Goal: Use online tool/utility: Use online tool/utility

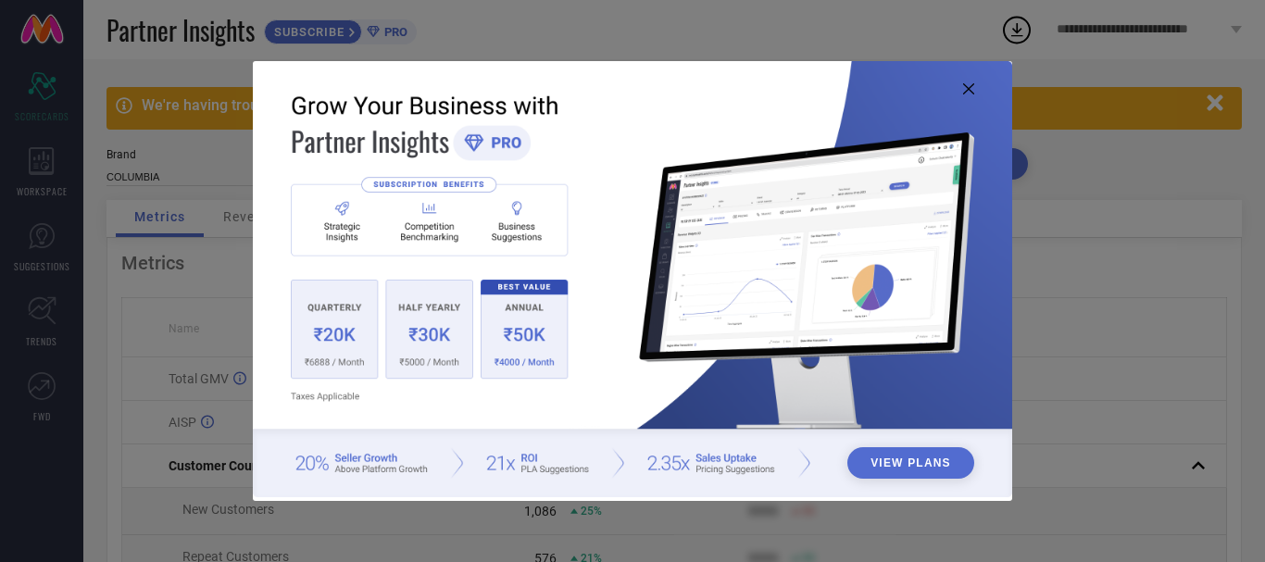
click at [967, 87] on icon at bounding box center [968, 88] width 11 height 11
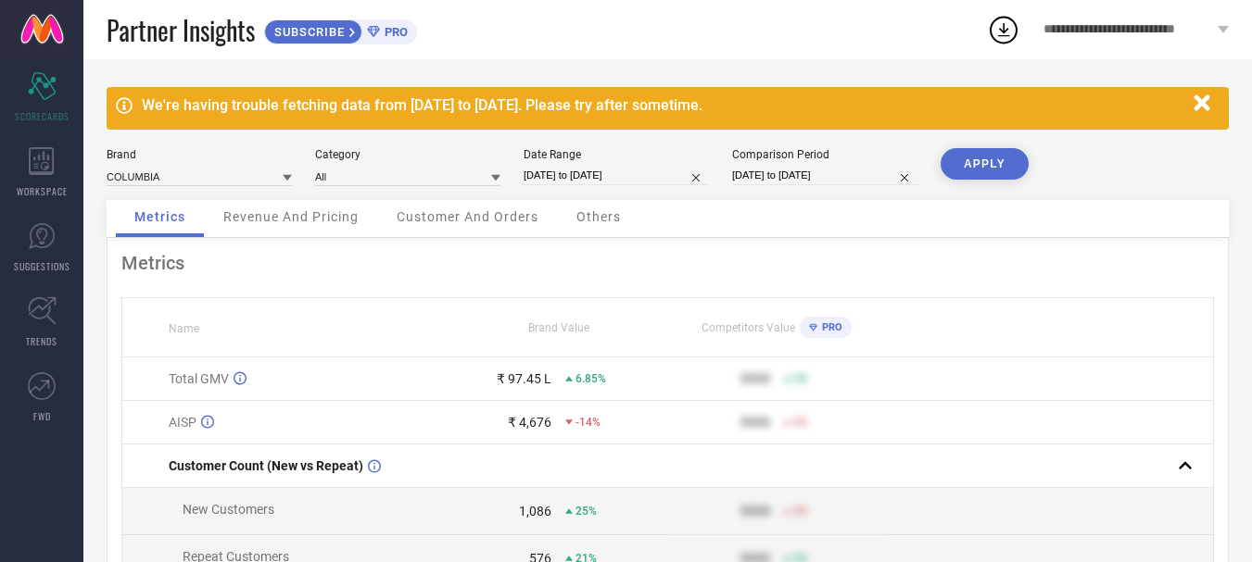
select select "6"
select select "2025"
select select "7"
select select "2025"
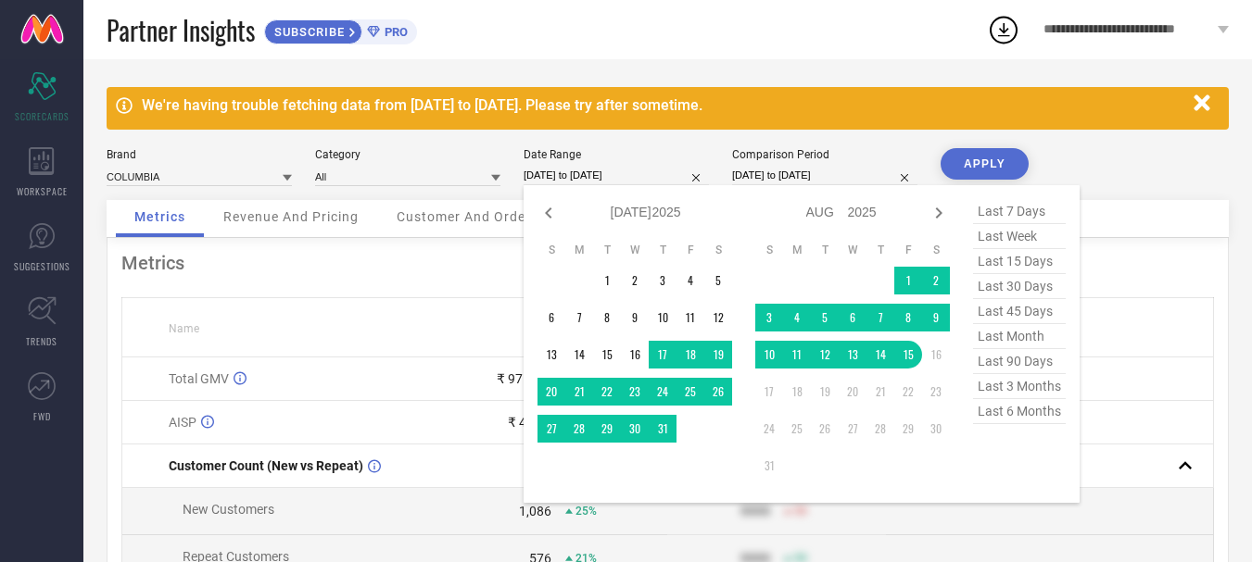
click at [576, 166] on input "[DATE] to [DATE]" at bounding box center [615, 175] width 185 height 19
click at [544, 217] on icon at bounding box center [548, 213] width 22 height 22
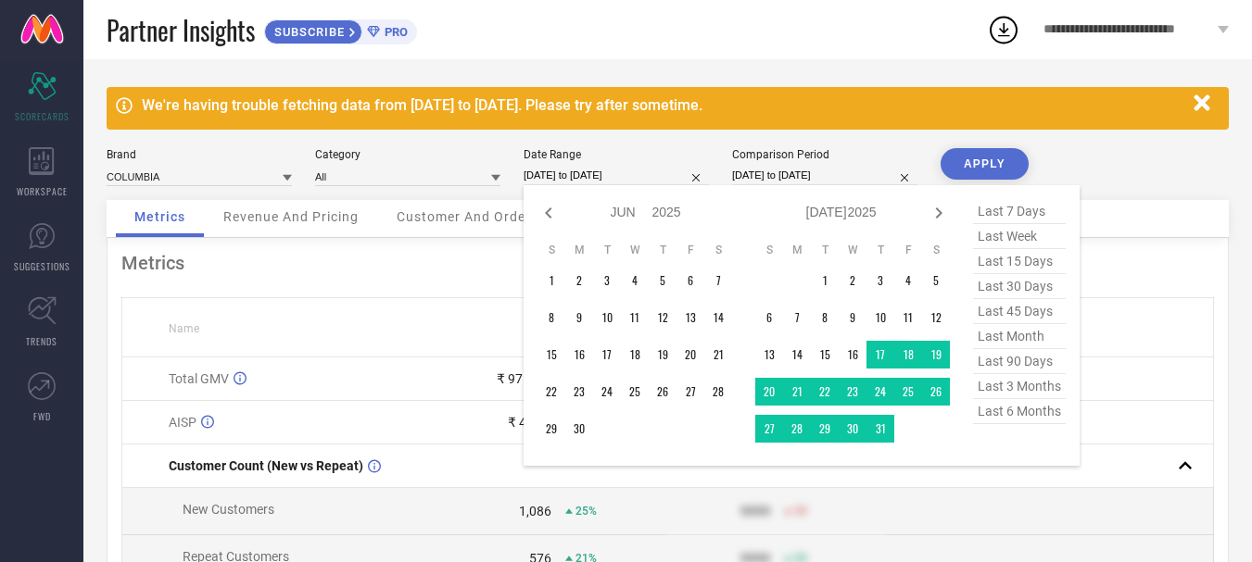
click at [544, 217] on icon at bounding box center [548, 213] width 22 height 22
select select "3"
select select "2025"
select select "4"
select select "2025"
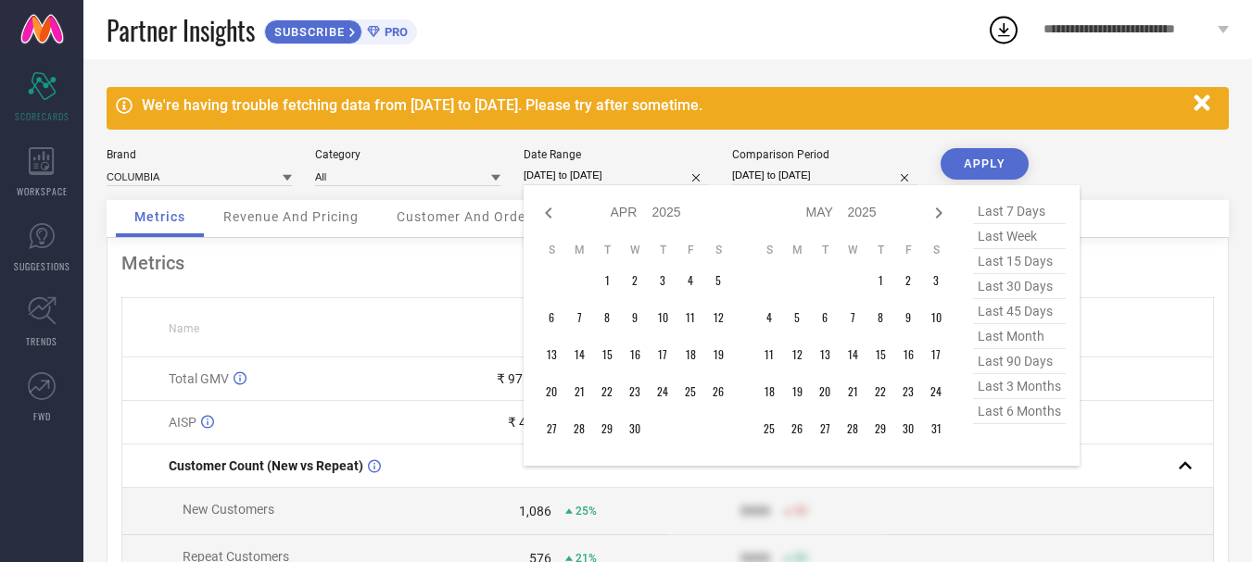
click at [544, 217] on icon at bounding box center [548, 213] width 22 height 22
select select "2"
select select "2025"
select select "3"
select select "2025"
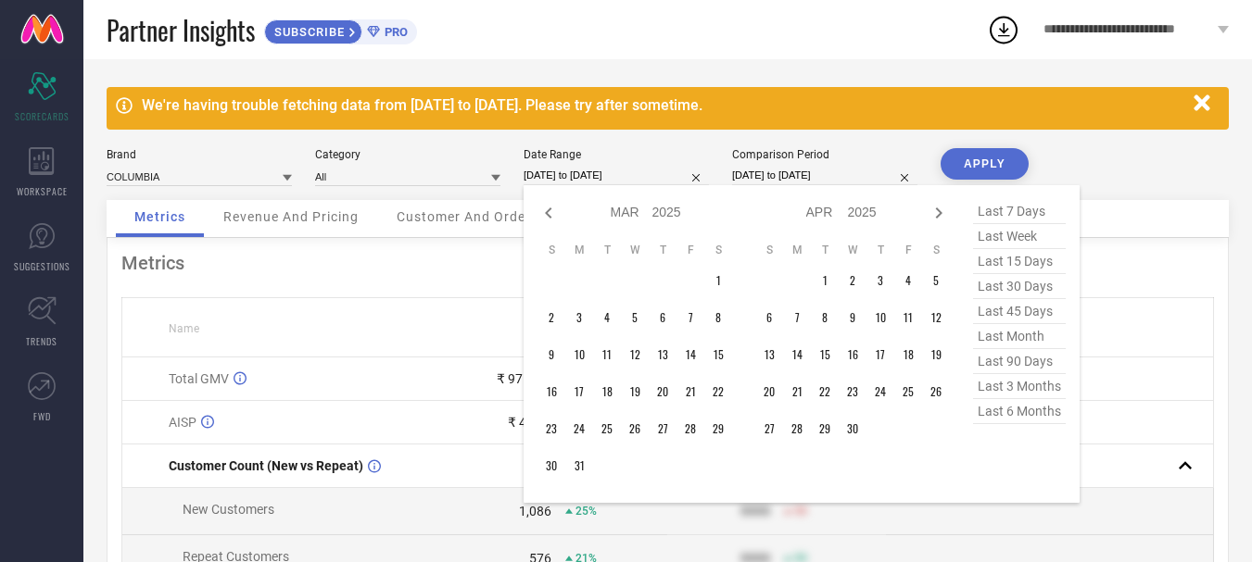
click at [544, 217] on icon at bounding box center [548, 213] width 22 height 22
select select "1"
select select "2025"
select select "2"
select select "2025"
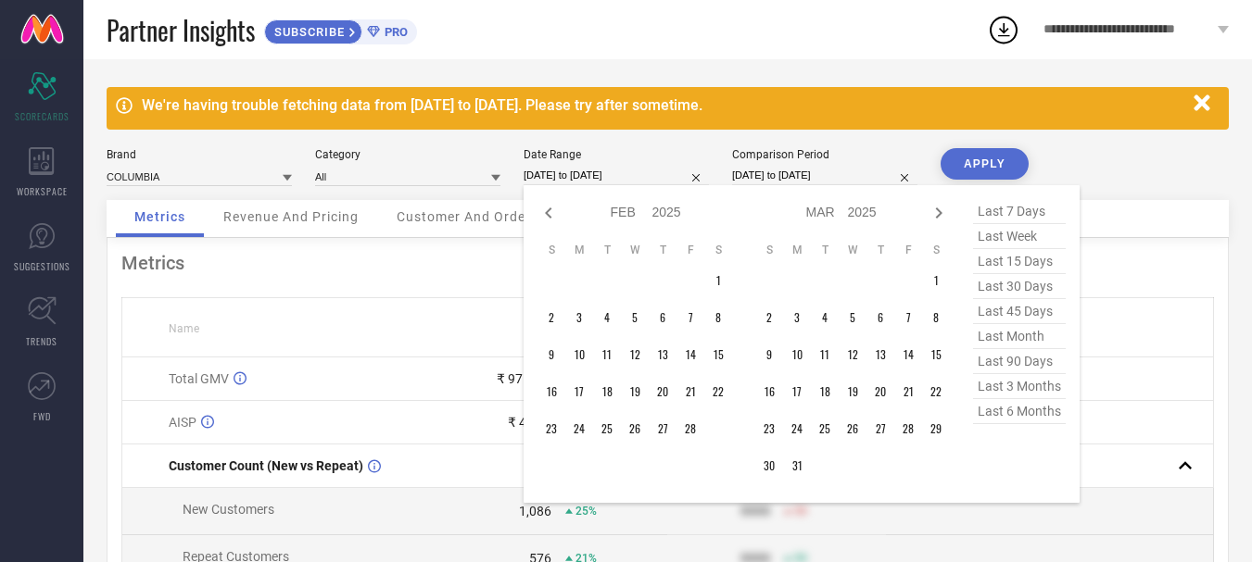
click at [544, 217] on icon at bounding box center [548, 213] width 22 height 22
select select "2025"
select select "1"
select select "2025"
type input "After [DATE]"
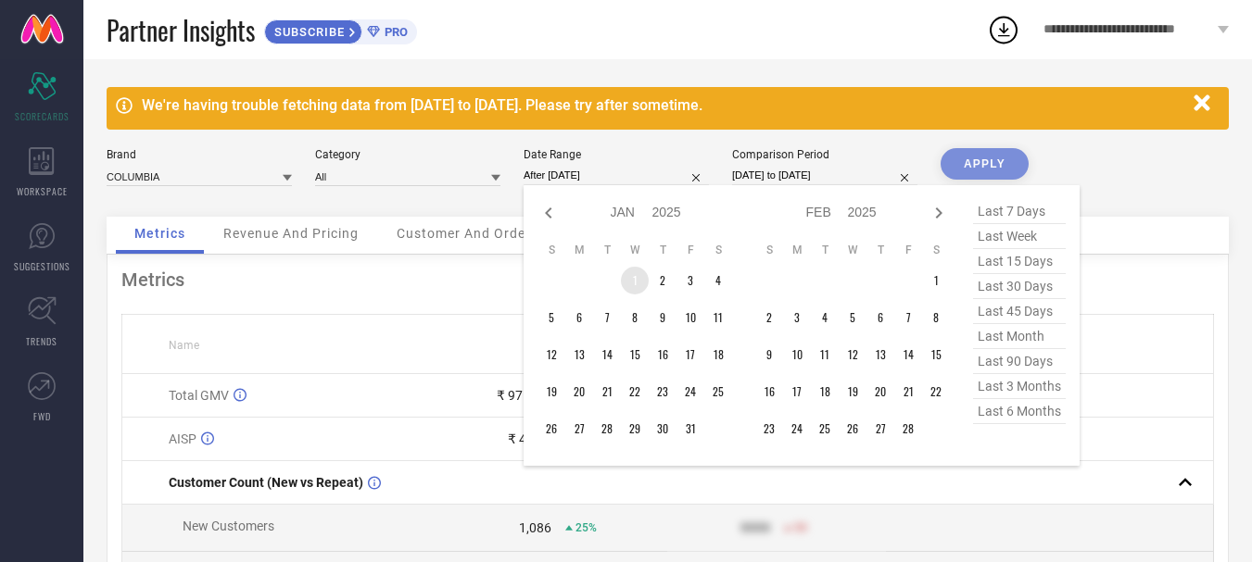
click at [640, 287] on td "1" at bounding box center [635, 281] width 28 height 28
click at [941, 216] on icon at bounding box center [938, 213] width 22 height 22
select select "1"
select select "2025"
select select "2"
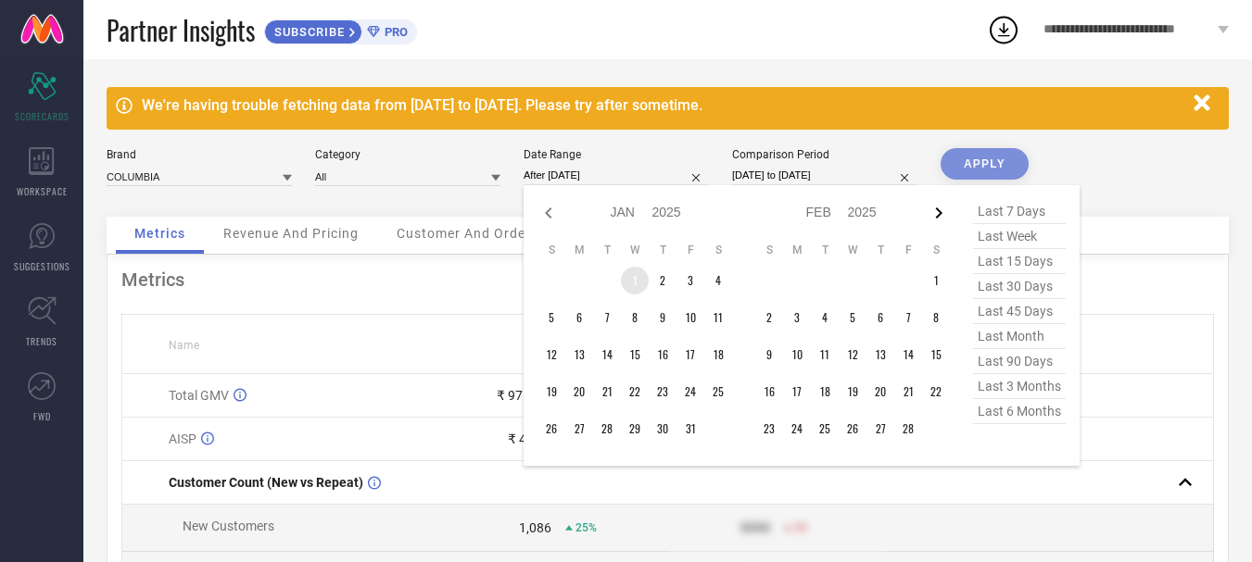
select select "2025"
click at [941, 216] on icon at bounding box center [938, 213] width 22 height 22
select select "2"
select select "2025"
select select "3"
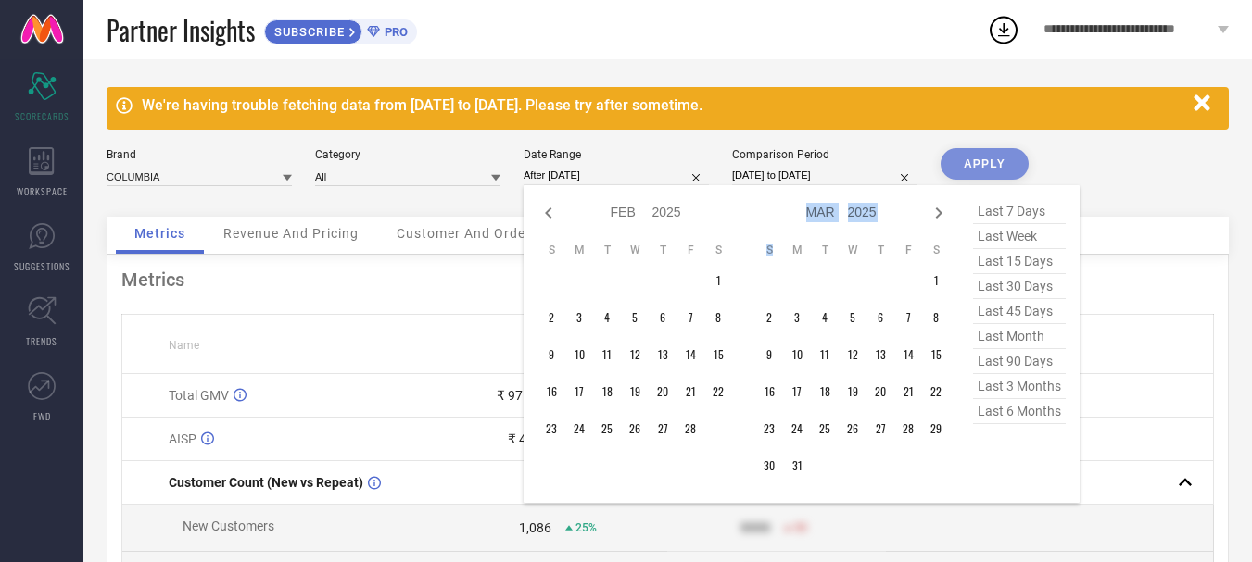
select select "2025"
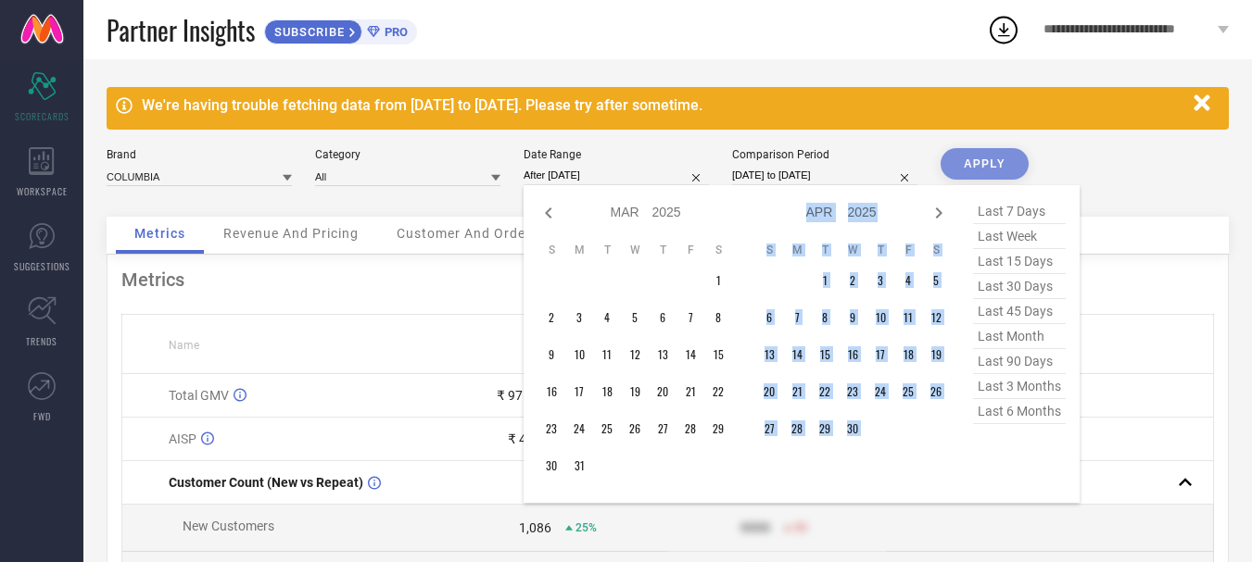
click at [941, 216] on icon at bounding box center [938, 213] width 22 height 22
select select "3"
select select "2025"
select select "4"
select select "2025"
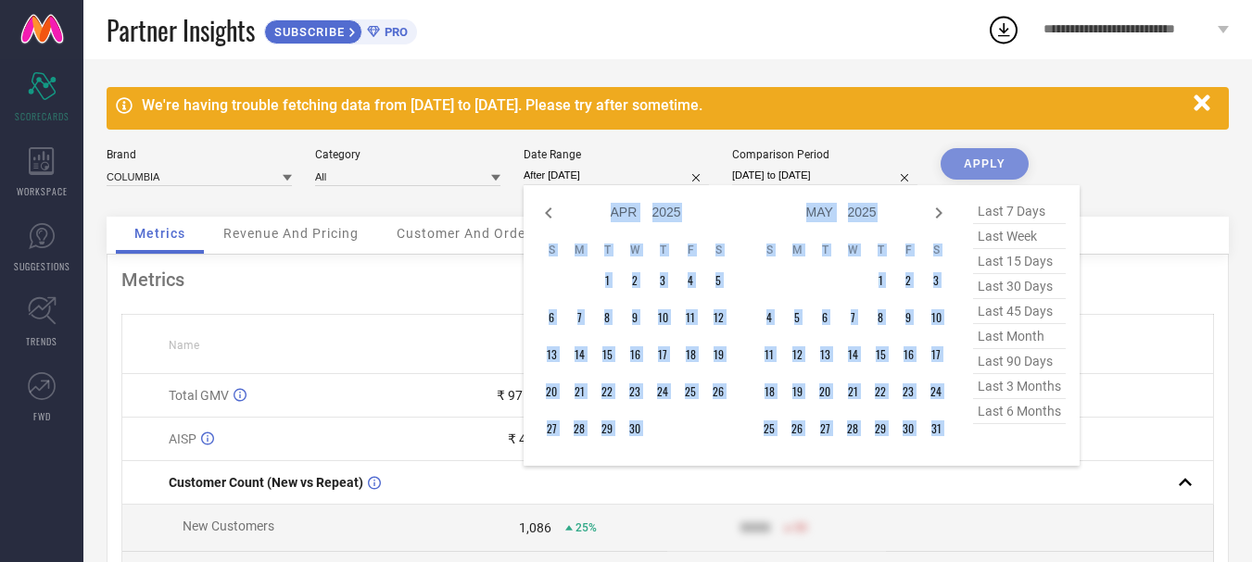
click at [941, 216] on icon at bounding box center [938, 213] width 22 height 22
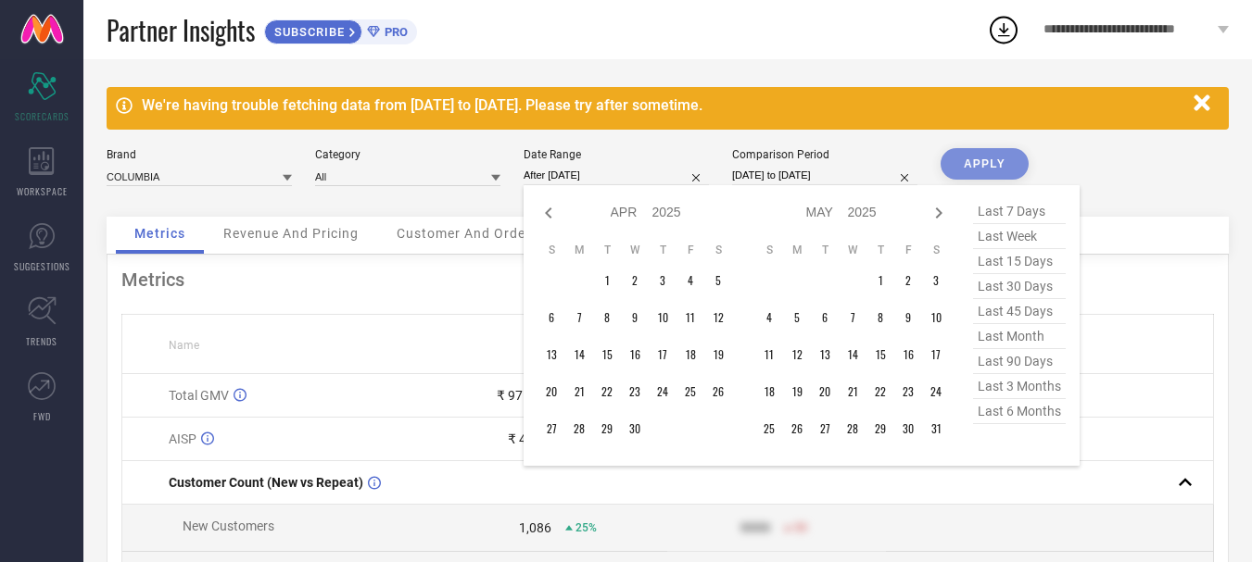
select select "4"
select select "2025"
select select "5"
select select "2025"
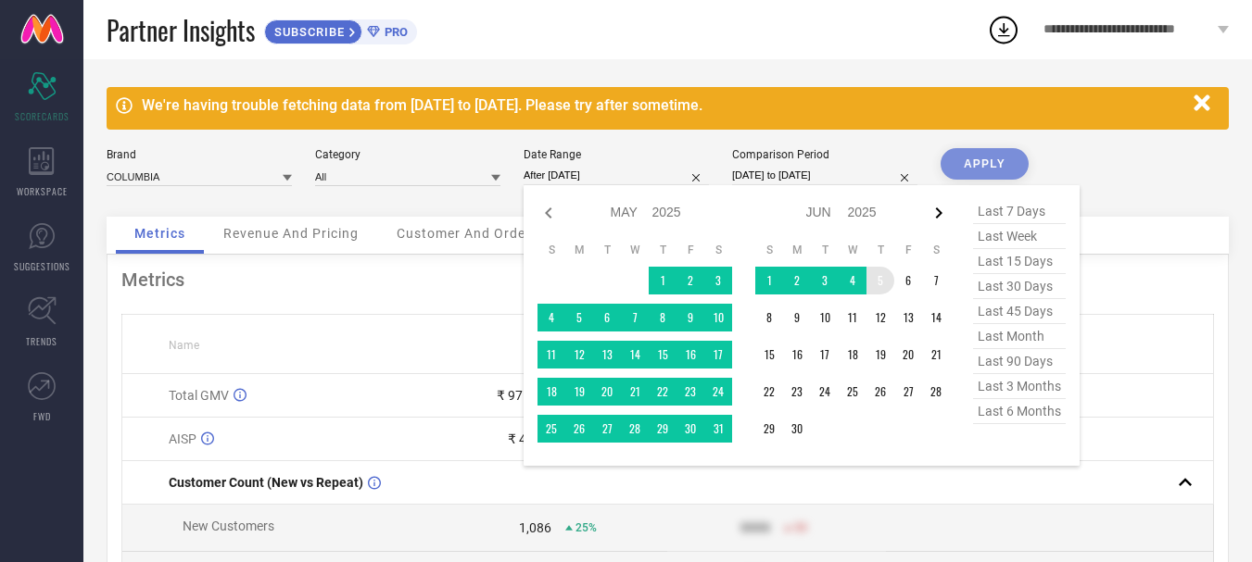
click at [941, 209] on icon at bounding box center [938, 213] width 22 height 22
select select "5"
select select "2025"
select select "6"
select select "2025"
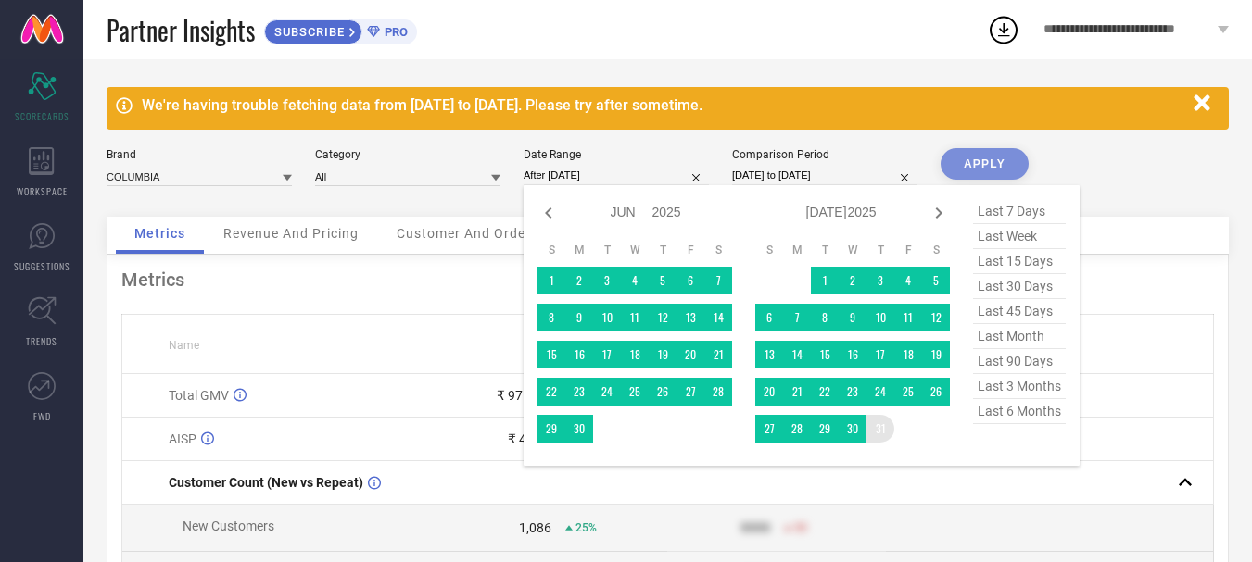
type input "[DATE] to [DATE]"
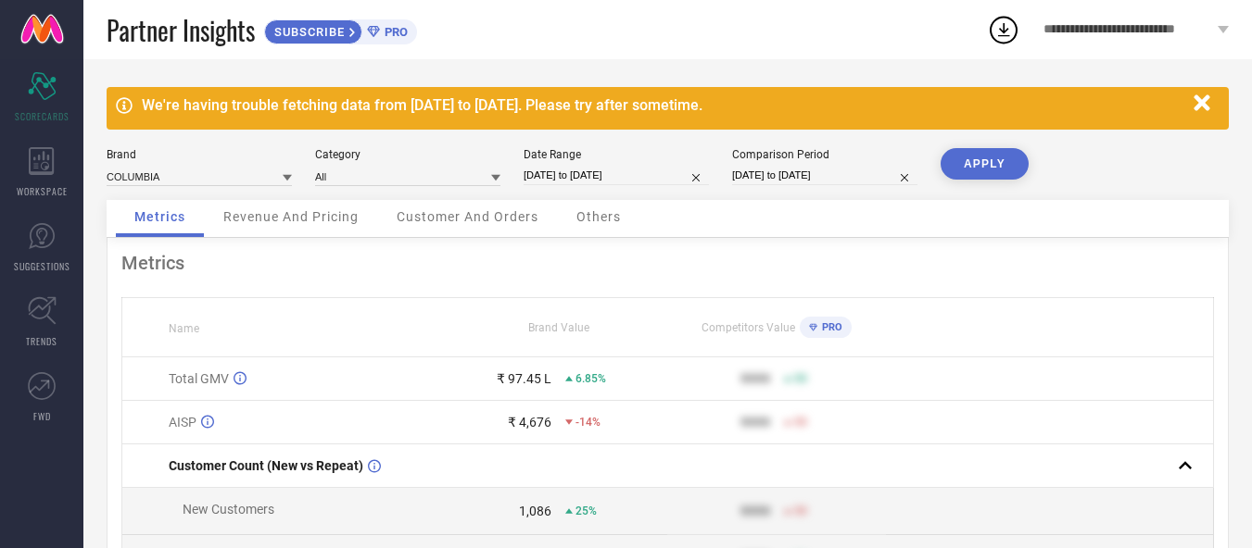
click at [842, 183] on input "[DATE] to [DATE]" at bounding box center [824, 175] width 185 height 19
select select "6"
select select "2024"
select select "7"
select select "2024"
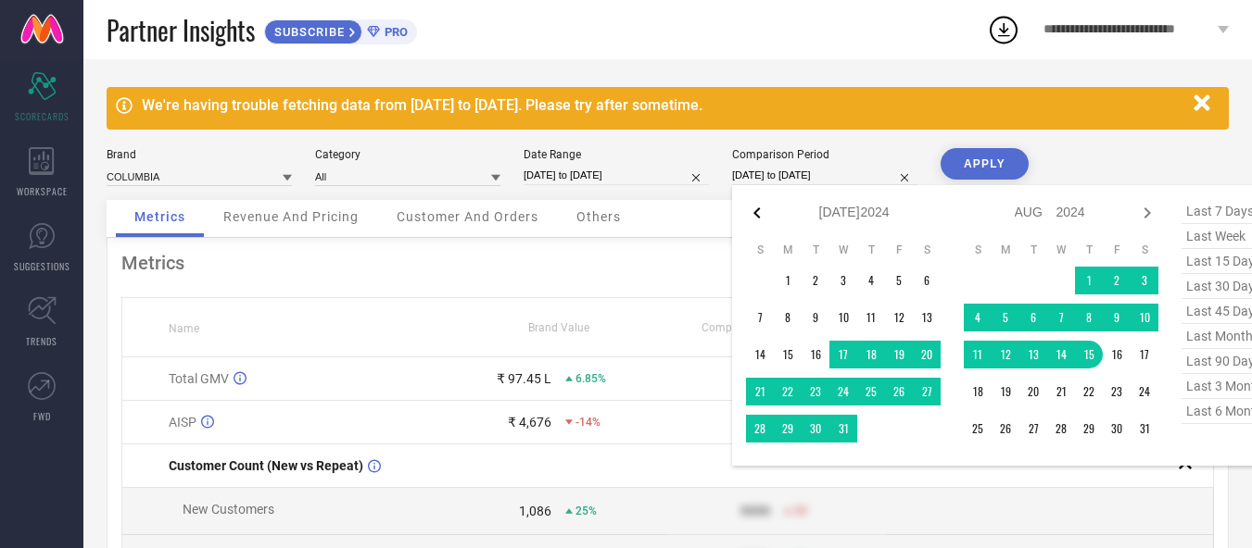
click at [751, 207] on icon at bounding box center [757, 213] width 22 height 22
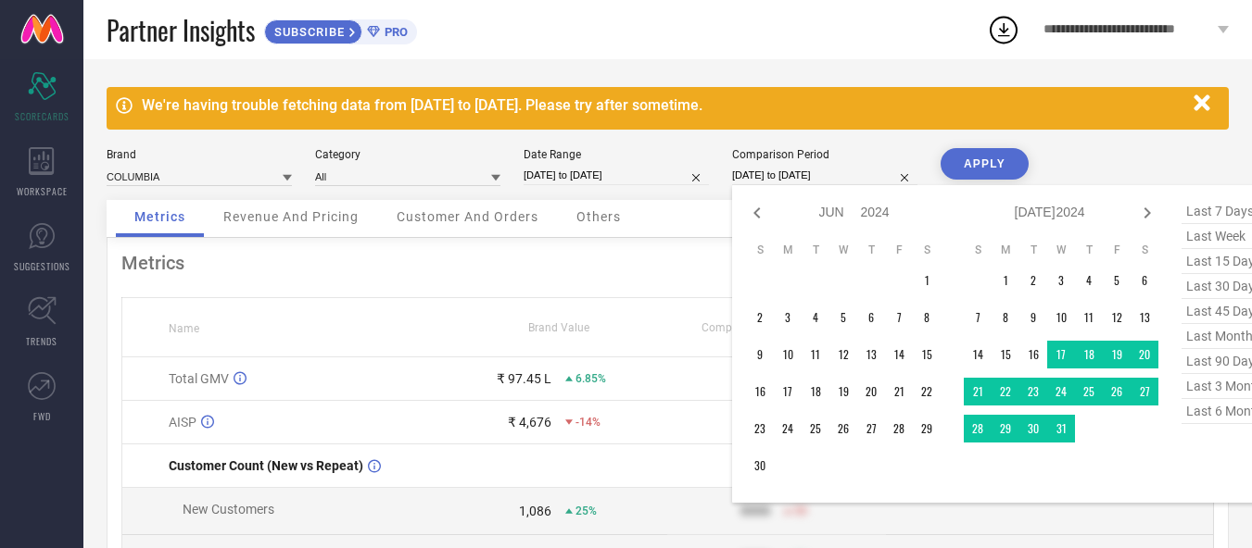
click at [751, 207] on icon at bounding box center [757, 213] width 22 height 22
select select "3"
select select "2024"
select select "4"
select select "2024"
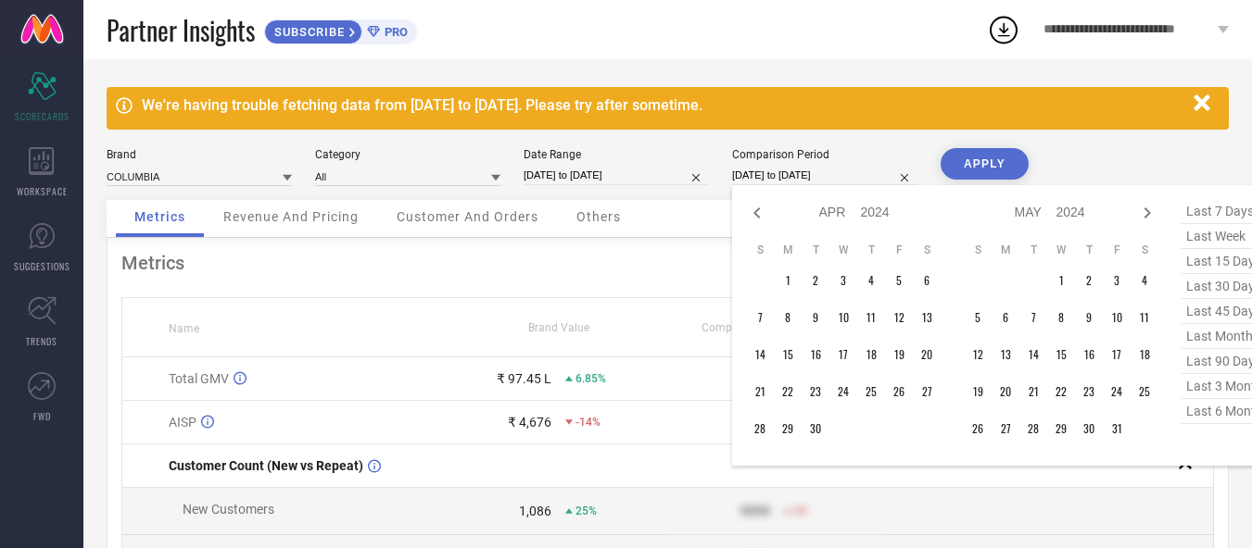
click at [751, 207] on icon at bounding box center [757, 213] width 22 height 22
select select "2"
select select "2024"
select select "3"
select select "2024"
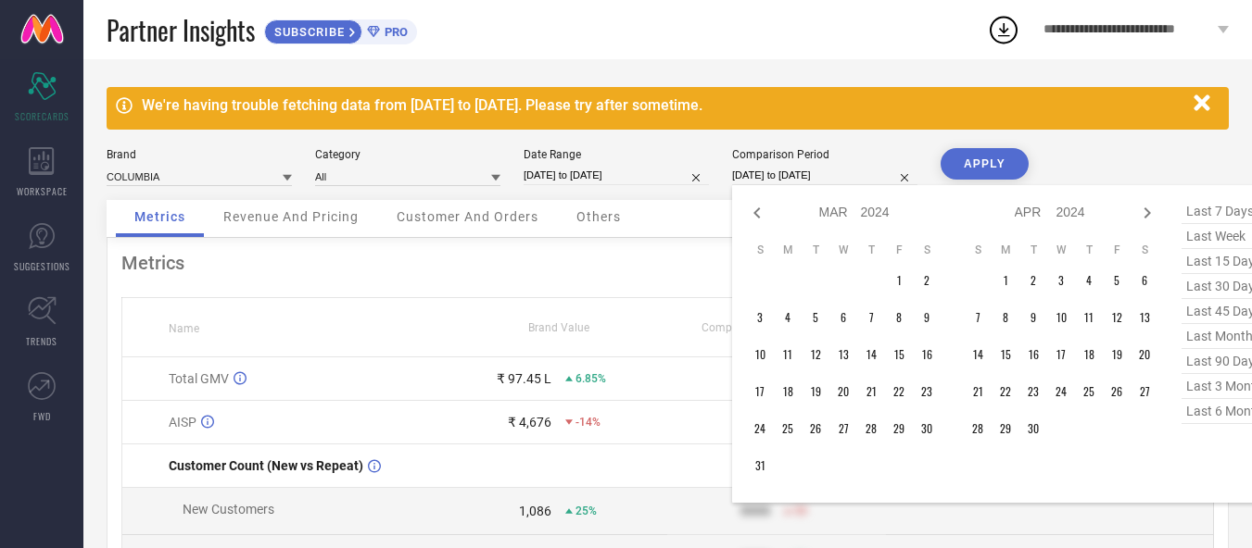
click at [751, 207] on icon at bounding box center [757, 213] width 22 height 22
select select "1"
select select "2024"
select select "2"
select select "2024"
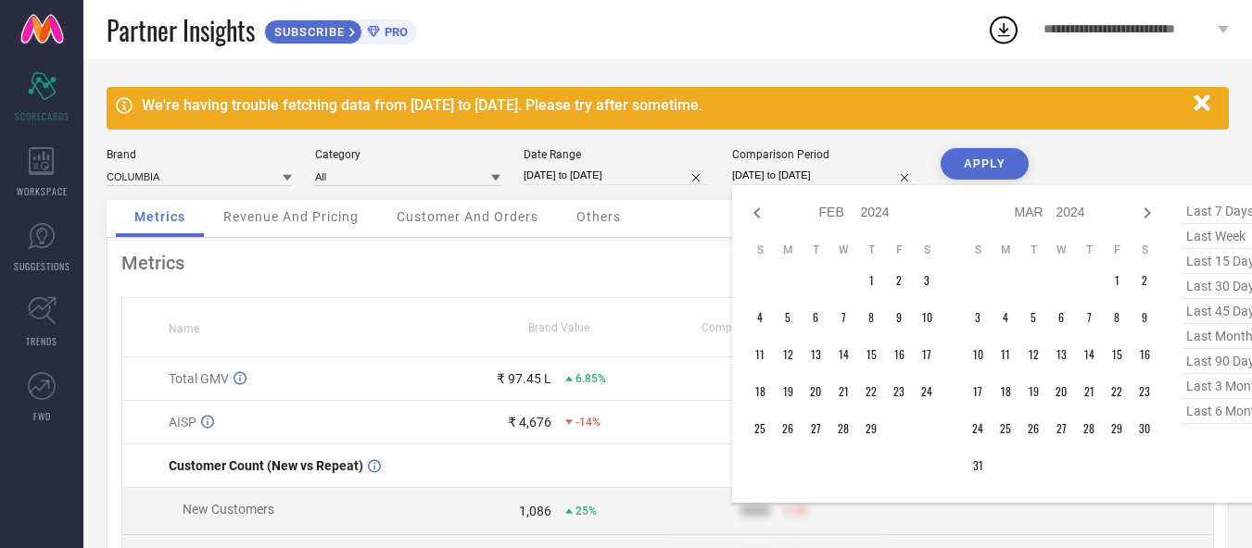
click at [751, 207] on icon at bounding box center [757, 213] width 22 height 22
select select "2024"
select select "1"
select select "2024"
type input "After [DATE]"
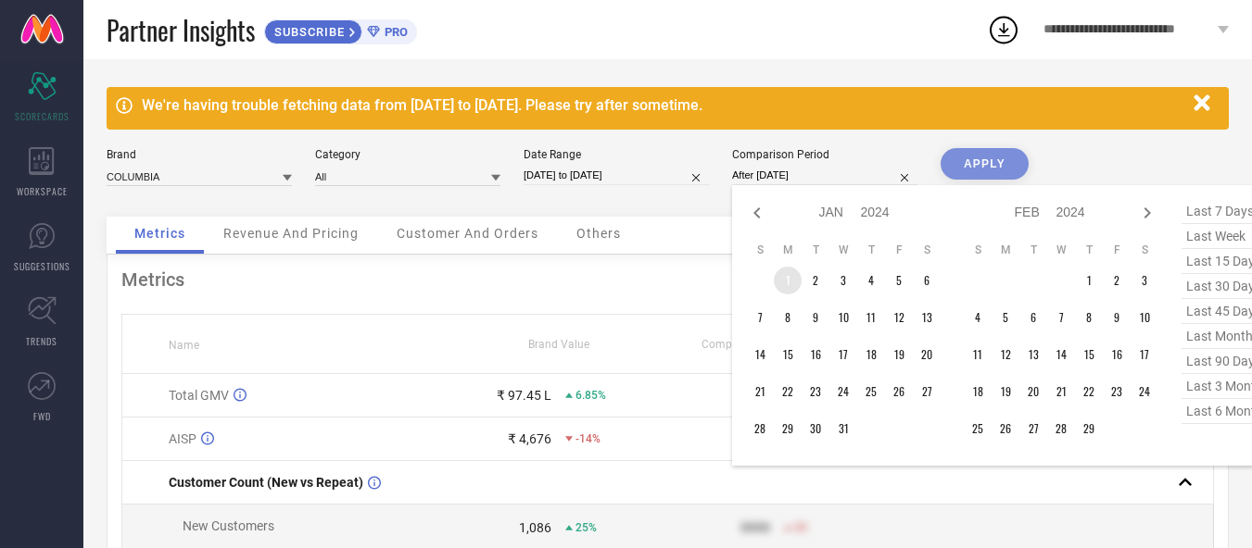
click at [785, 279] on td "1" at bounding box center [788, 281] width 28 height 28
click at [1145, 213] on icon at bounding box center [1147, 213] width 22 height 22
select select "2"
select select "2024"
select select "3"
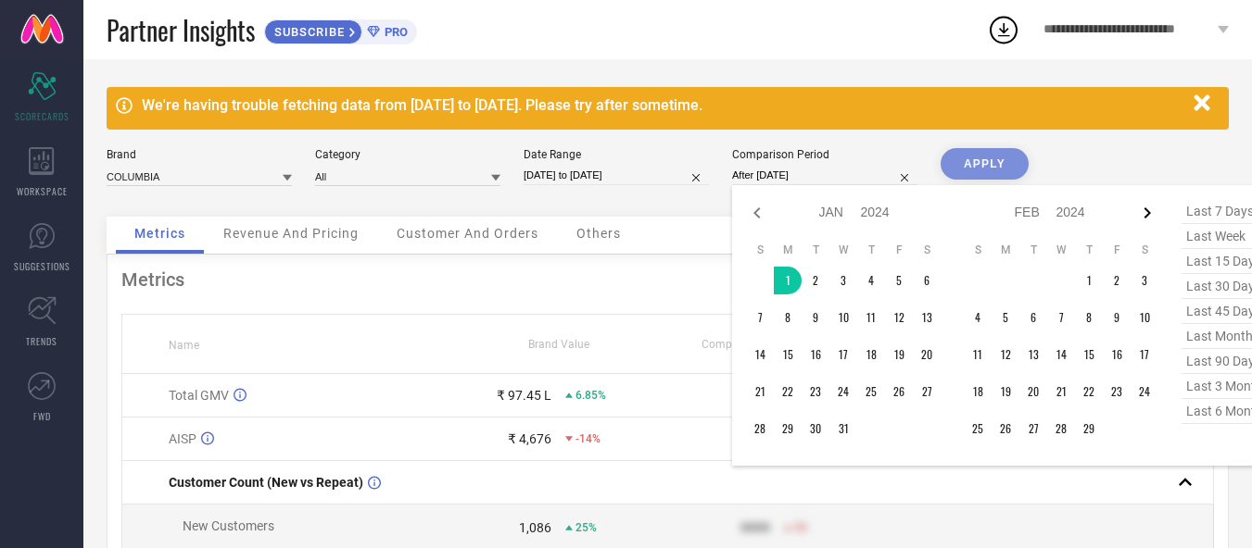
select select "2024"
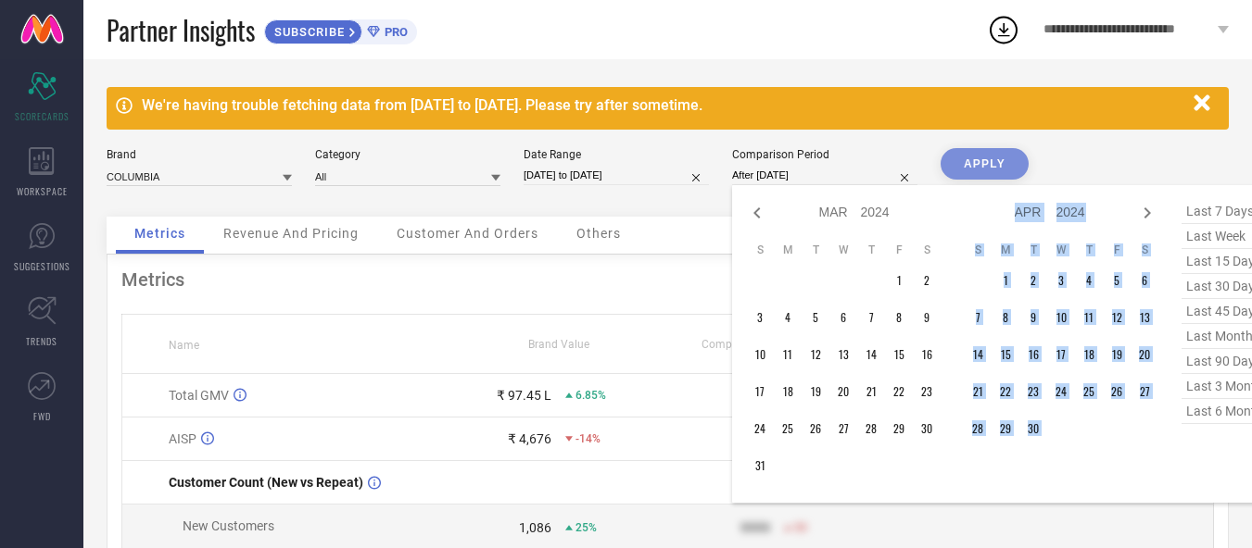
click at [1145, 213] on icon at bounding box center [1147, 213] width 22 height 22
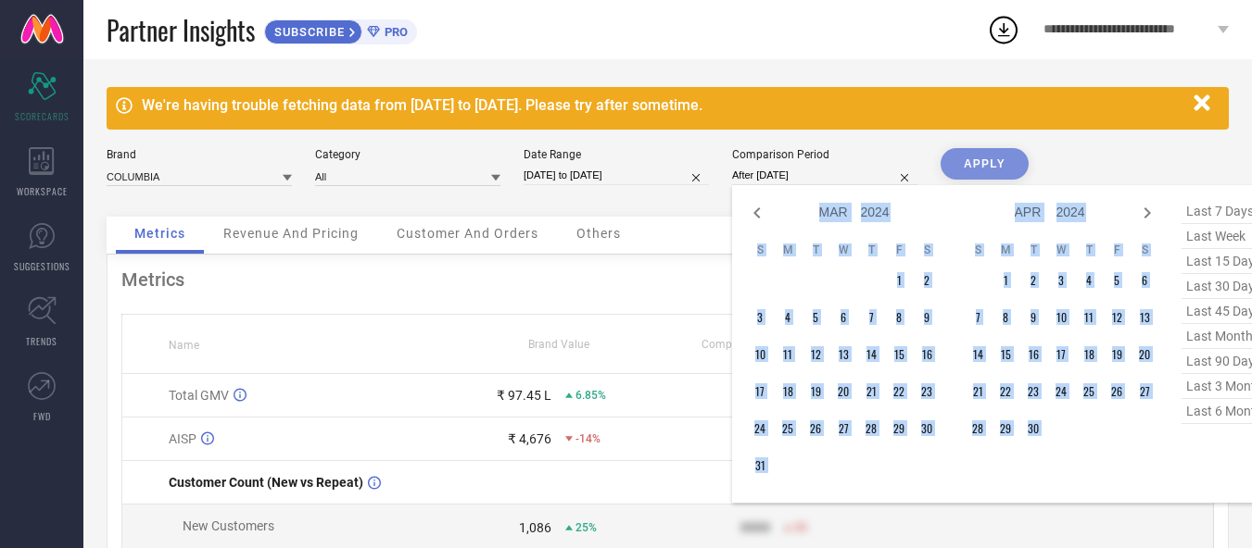
select select "3"
select select "2024"
select select "4"
select select "2024"
click at [1145, 213] on icon at bounding box center [1147, 213] width 22 height 22
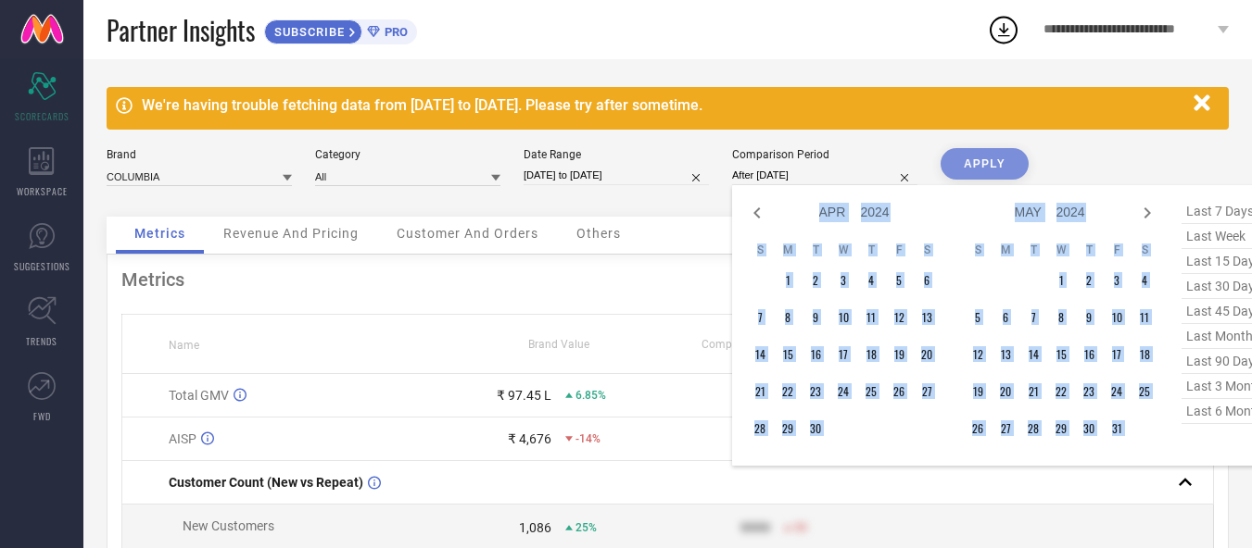
select select "4"
select select "2024"
select select "5"
select select "2024"
click at [1145, 213] on icon at bounding box center [1147, 213] width 22 height 22
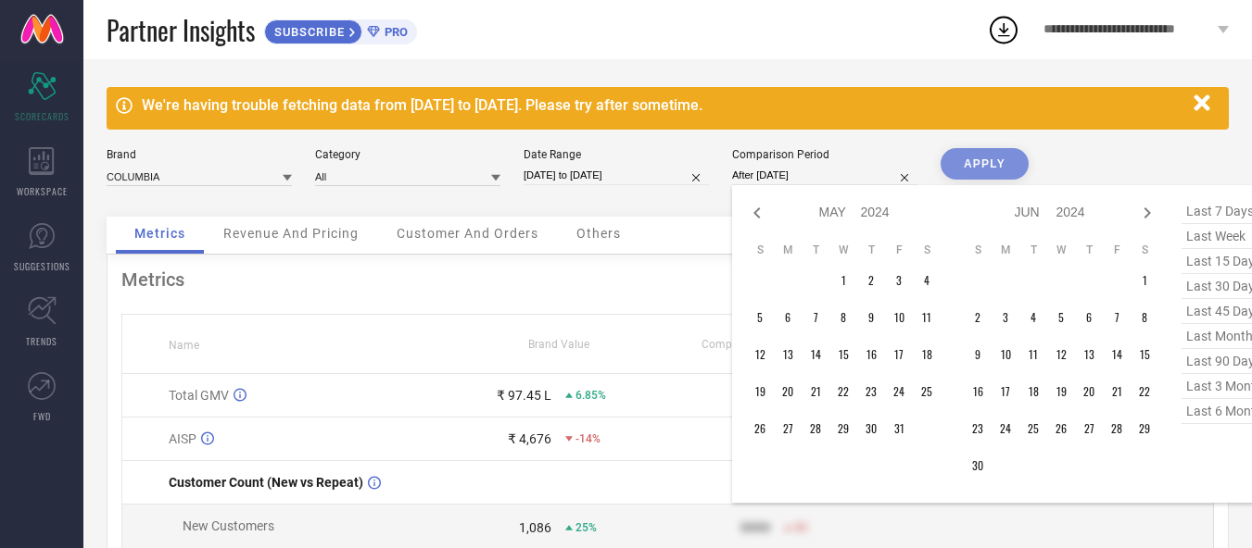
select select "5"
select select "2024"
select select "6"
select select "2024"
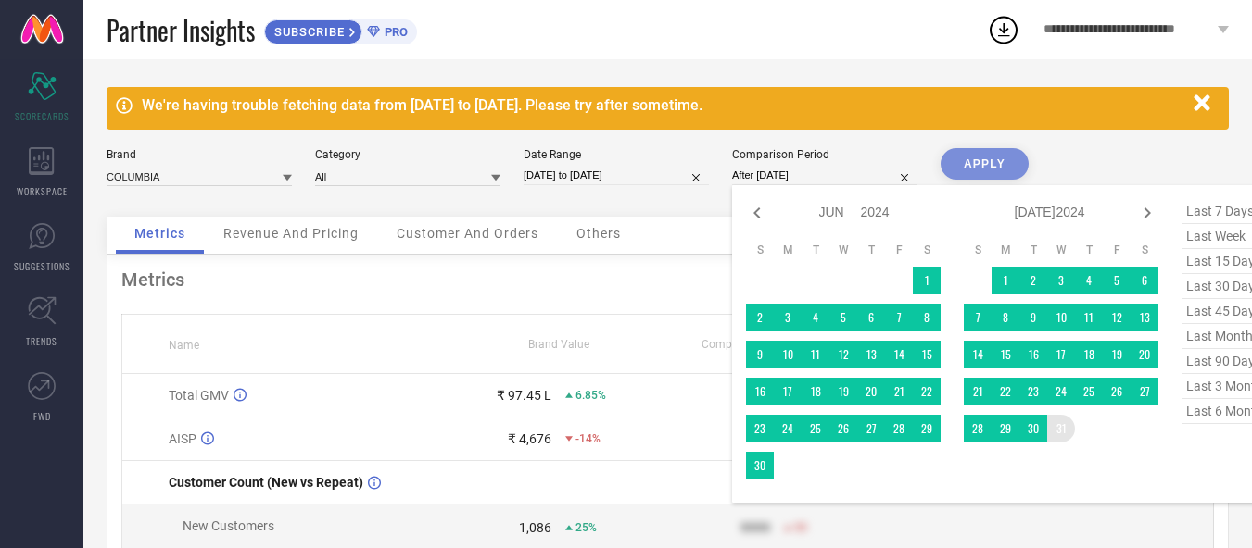
type input "[DATE] to [DATE]"
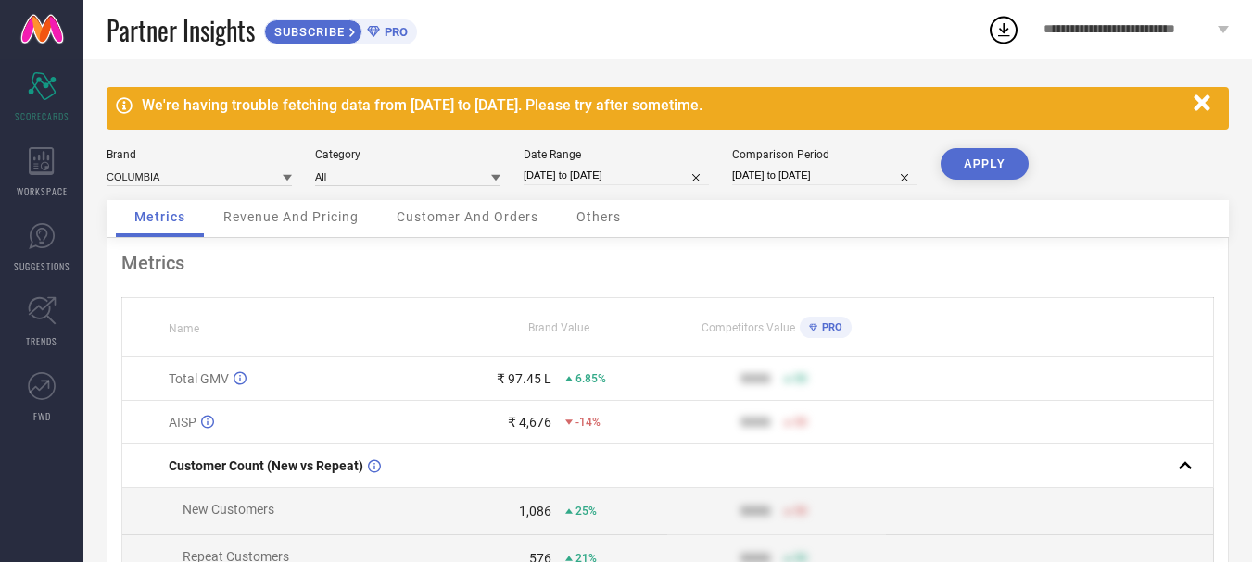
click at [981, 165] on button "APPLY" at bounding box center [984, 163] width 88 height 31
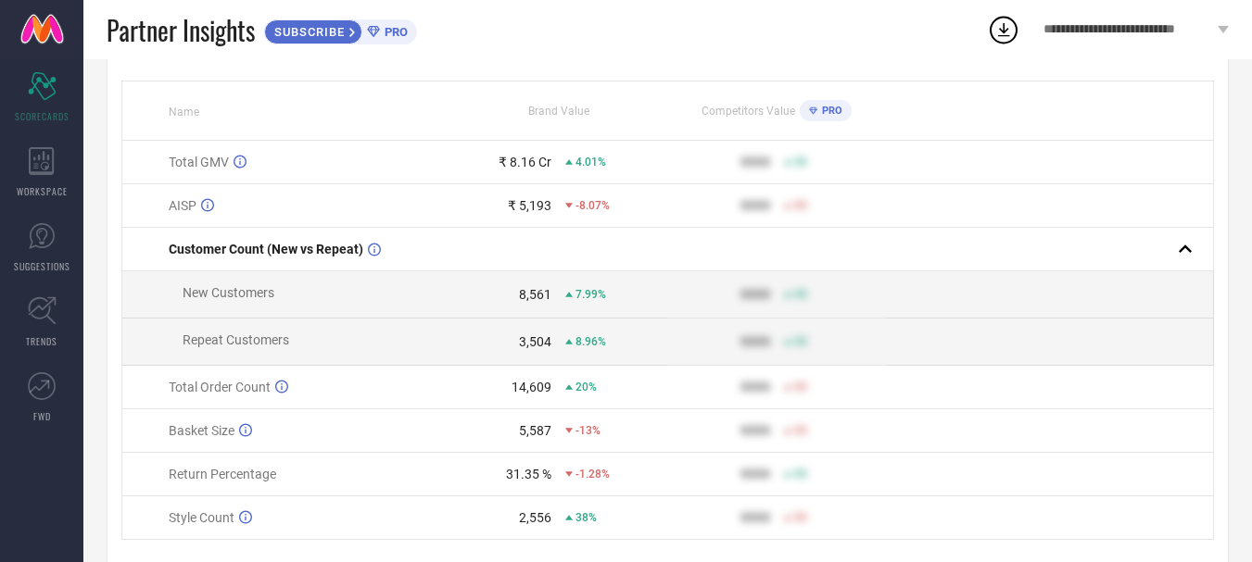
scroll to position [279, 0]
